Goal: Information Seeking & Learning: Learn about a topic

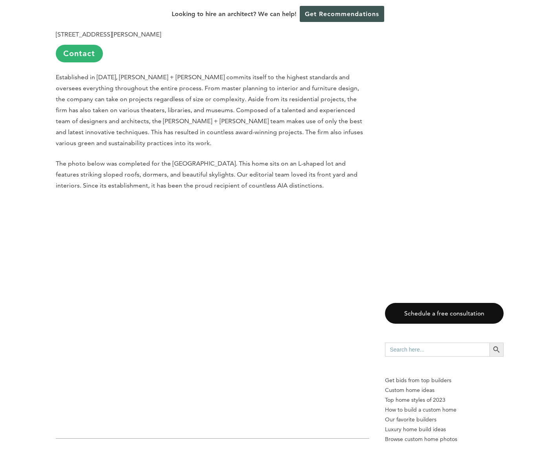
scroll to position [1895, 0]
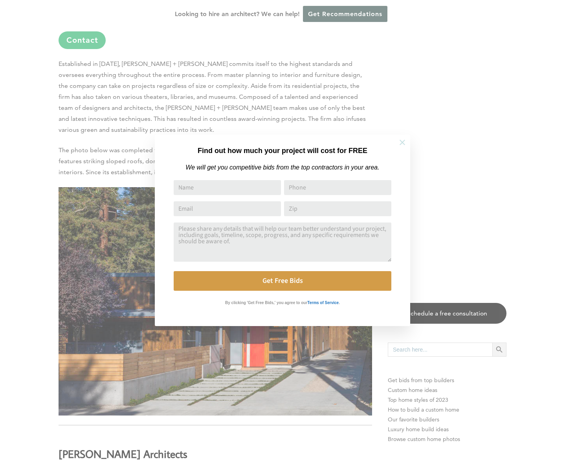
click at [401, 141] on icon at bounding box center [401, 142] width 5 height 5
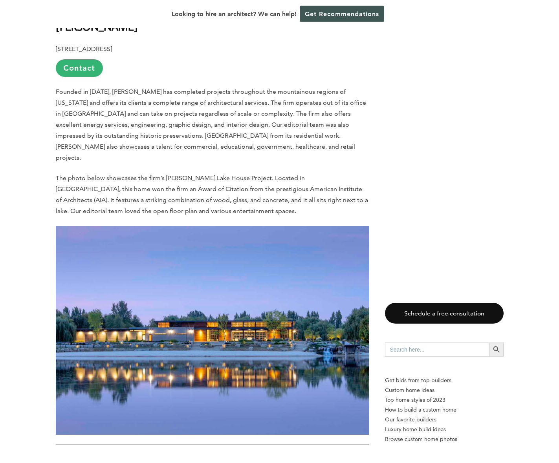
scroll to position [489, 0]
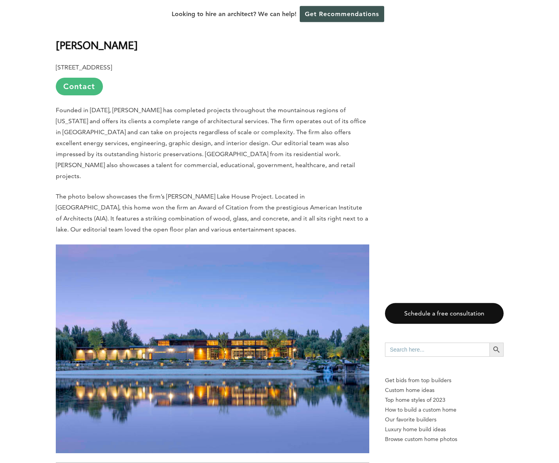
click at [75, 78] on link "Contact" at bounding box center [79, 87] width 47 height 18
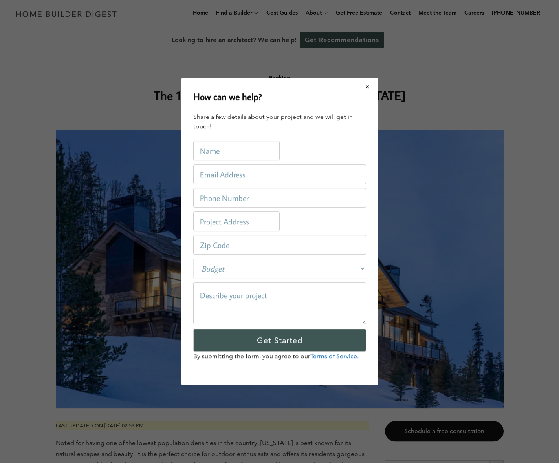
scroll to position [0, 0]
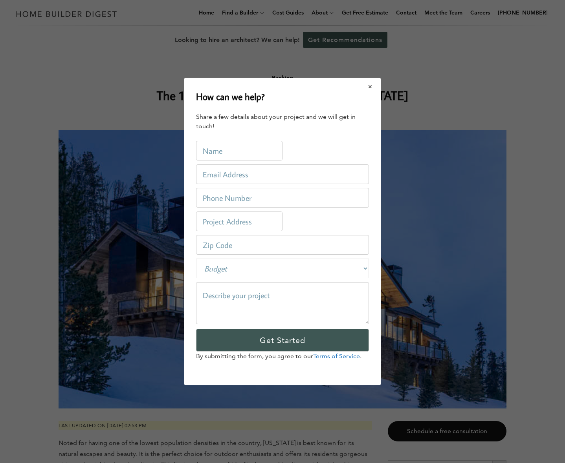
click at [370, 87] on button "Close modal" at bounding box center [370, 87] width 21 height 16
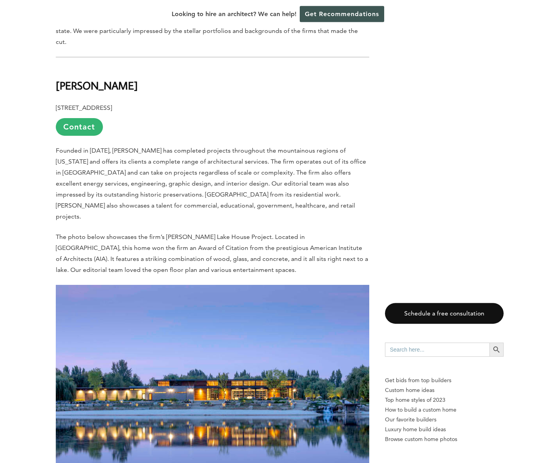
scroll to position [474, 0]
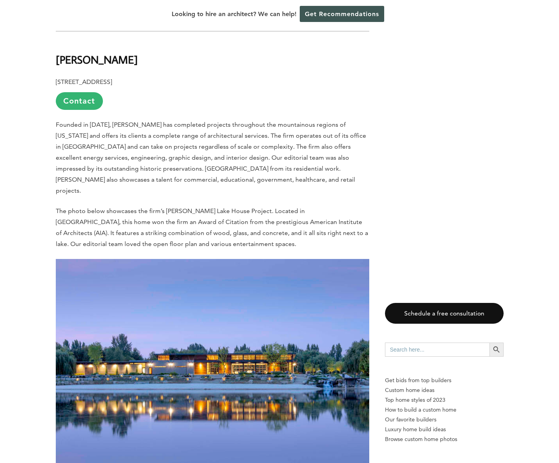
click at [257, 259] on img at bounding box center [212, 363] width 313 height 209
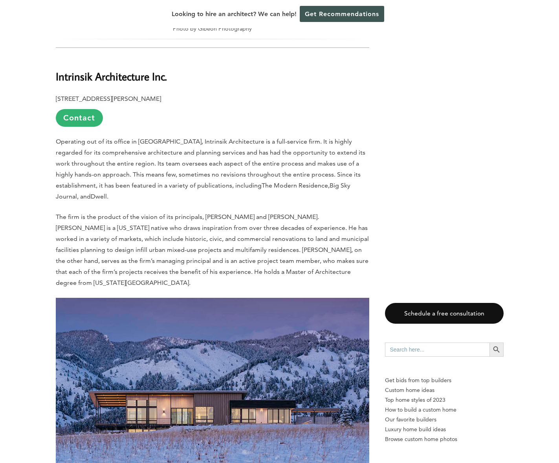
scroll to position [1315, 0]
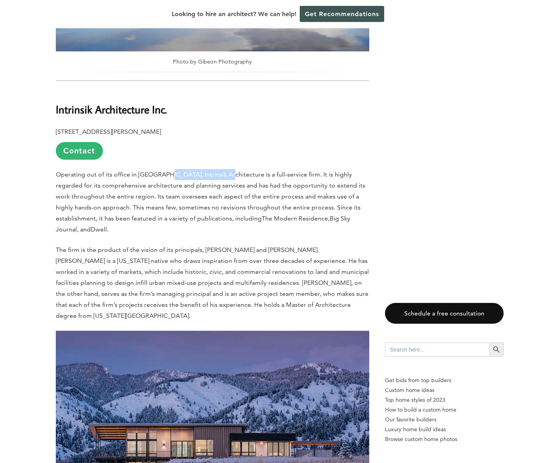
drag, startPoint x: 225, startPoint y: 153, endPoint x: 167, endPoint y: 154, distance: 58.1
click at [167, 171] on span "Operating out of its office in [GEOGRAPHIC_DATA], Intrinsik Architecture is a f…" at bounding box center [210, 196] width 309 height 51
copy span "Intrinsik Architecture"
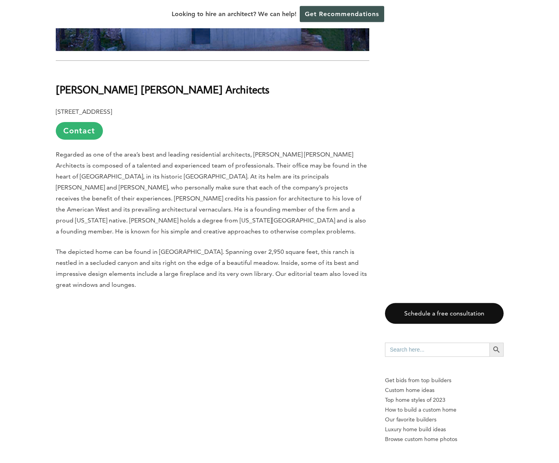
scroll to position [5535, 0]
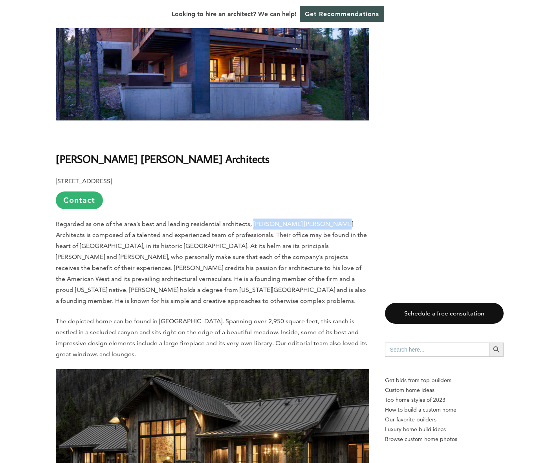
drag, startPoint x: 323, startPoint y: 137, endPoint x: 254, endPoint y: 137, distance: 69.1
click at [254, 219] on p "Regarded as one of the area’s best and leading residential architects, [PERSON_…" at bounding box center [212, 263] width 313 height 88
copy p "[PERSON_NAME] [PERSON_NAME] Architects"
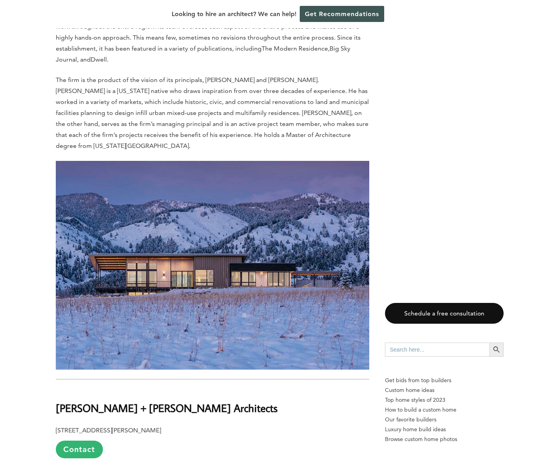
scroll to position [0, 0]
